Goal: Navigation & Orientation: Find specific page/section

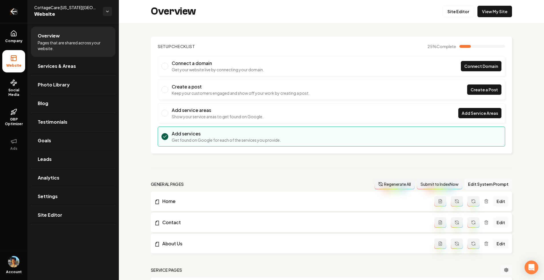
click at [16, 14] on icon "Return to dashboard" at bounding box center [13, 11] width 9 height 9
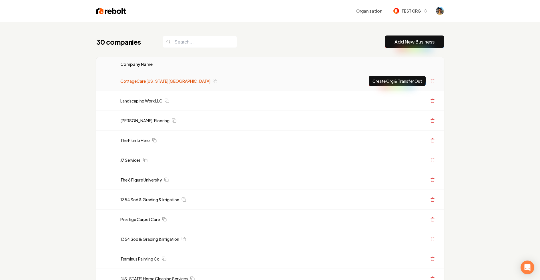
click at [140, 80] on link "CottageCare [US_STATE][GEOGRAPHIC_DATA]" at bounding box center [165, 81] width 90 height 6
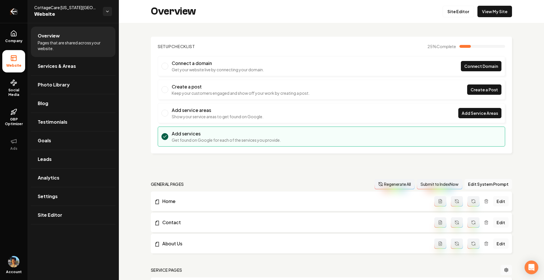
click at [13, 11] on icon "Return to dashboard" at bounding box center [13, 11] width 9 height 9
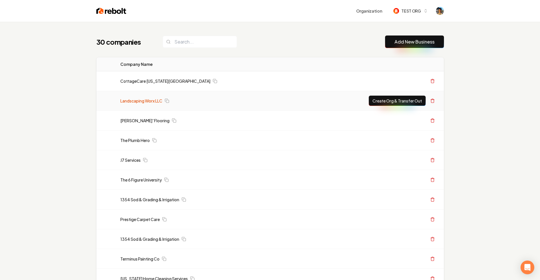
click at [127, 100] on link "Landscaping Worx LLC" at bounding box center [141, 101] width 42 height 6
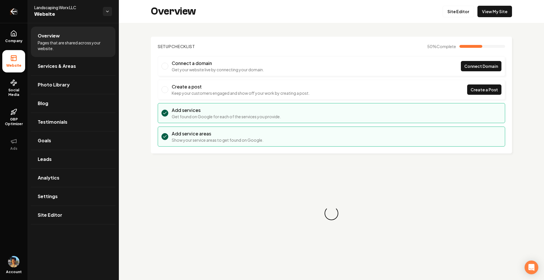
click at [13, 12] on icon "Return to dashboard" at bounding box center [13, 11] width 9 height 9
